Goal: Task Accomplishment & Management: Use online tool/utility

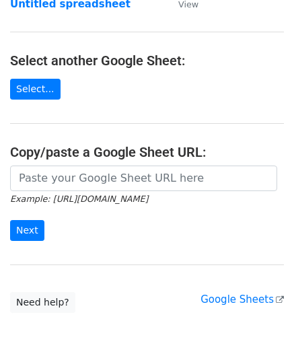
scroll to position [134, 0]
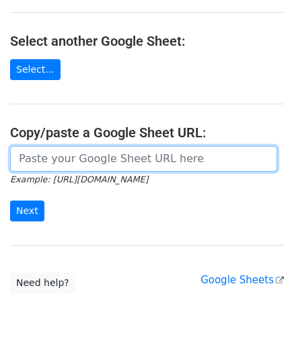
click at [57, 163] on input "url" at bounding box center [143, 159] width 267 height 26
paste input "[URL][DOMAIN_NAME]"
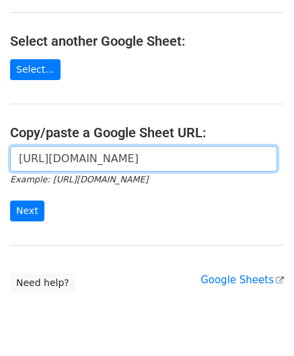
scroll to position [0, 291]
type input "[URL][DOMAIN_NAME]"
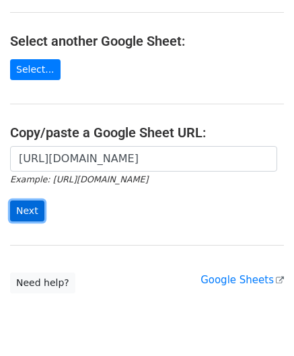
click at [23, 208] on input "Next" at bounding box center [27, 210] width 34 height 21
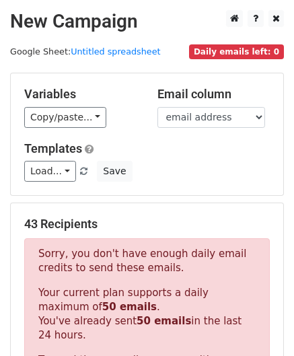
scroll to position [454, 0]
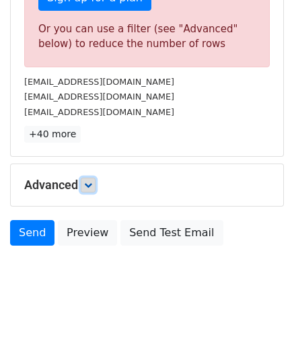
click at [89, 181] on icon at bounding box center [88, 185] width 8 height 8
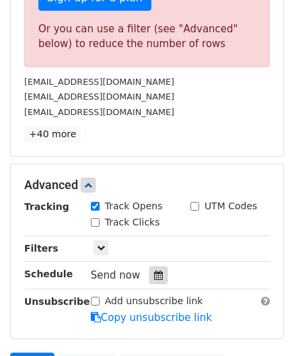
click at [155, 270] on icon at bounding box center [158, 274] width 9 height 9
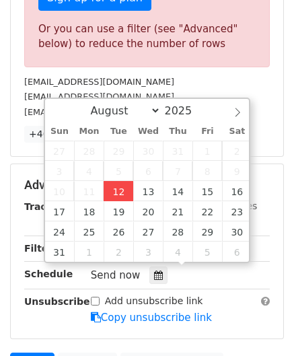
type input "[DATE] 12:00"
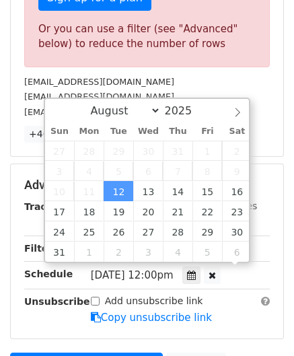
scroll to position [0, 0]
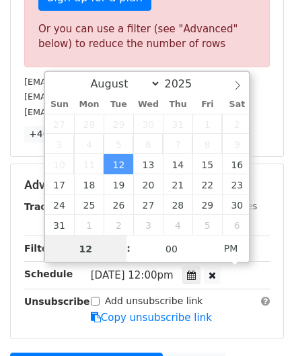
paste input "4"
type input "4"
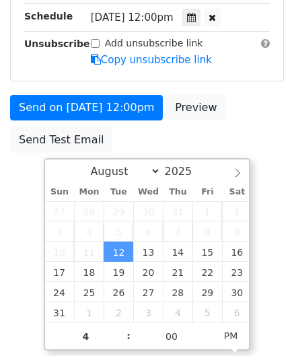
type input "[DATE] 16:00"
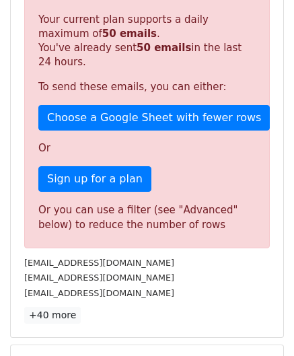
scroll to position [616, 0]
